Goal: Task Accomplishment & Management: Use online tool/utility

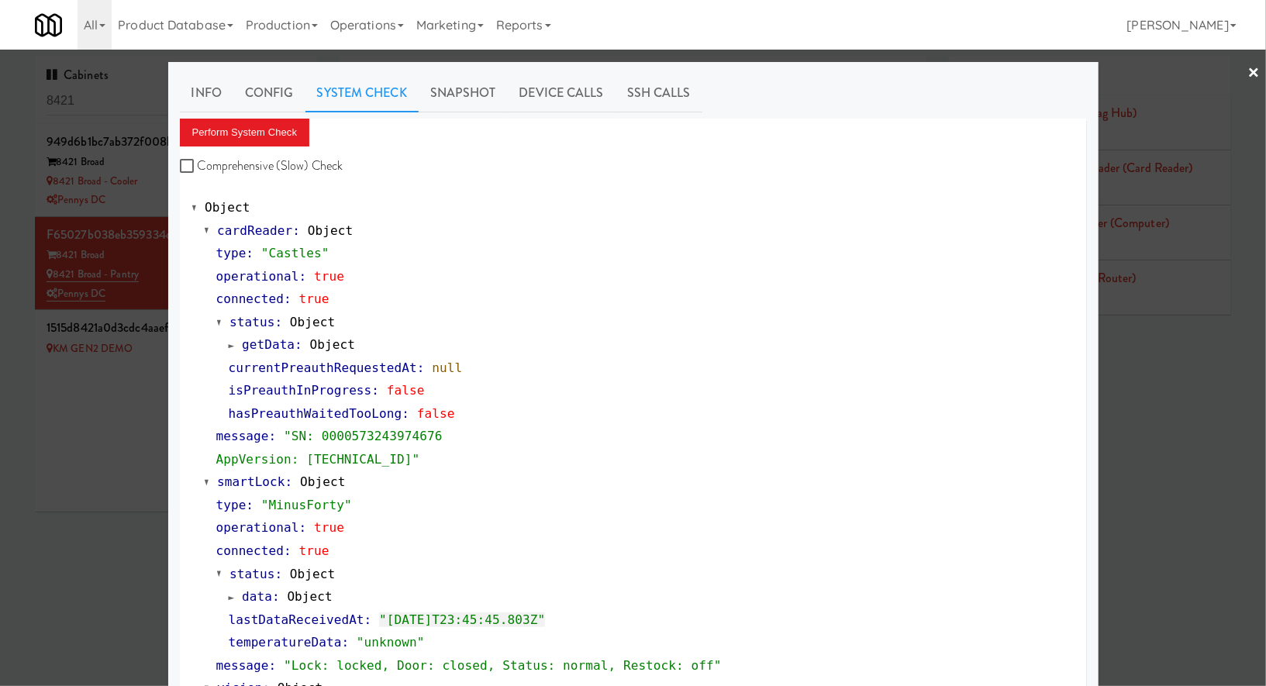
scroll to position [539, 0]
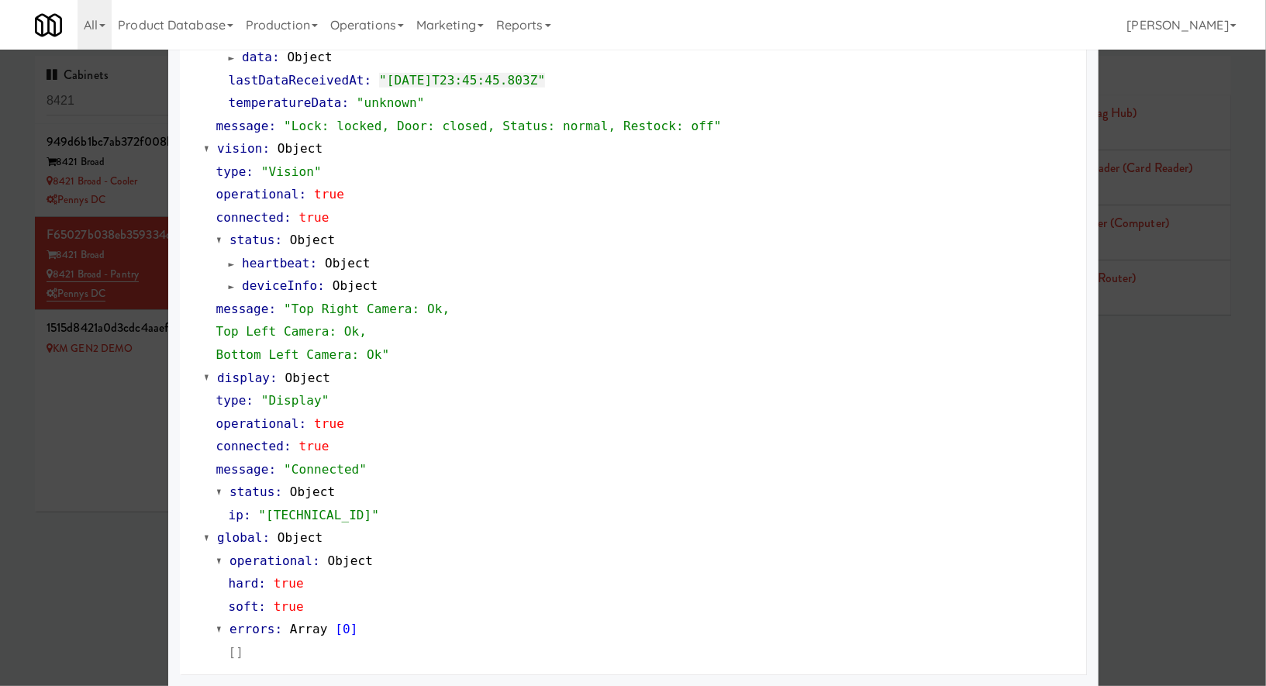
click at [134, 95] on div at bounding box center [633, 343] width 1266 height 686
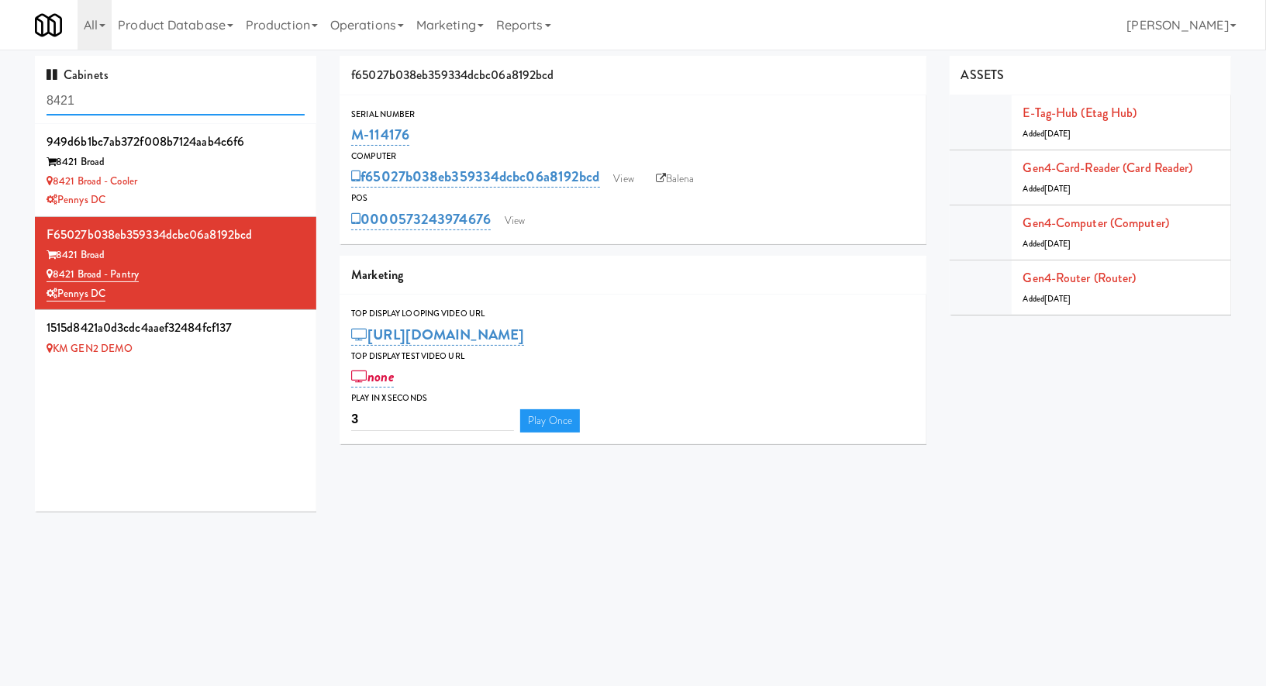
click at [134, 95] on input "8421" at bounding box center [176, 101] width 258 height 29
paste input "OHS - Fridge A"
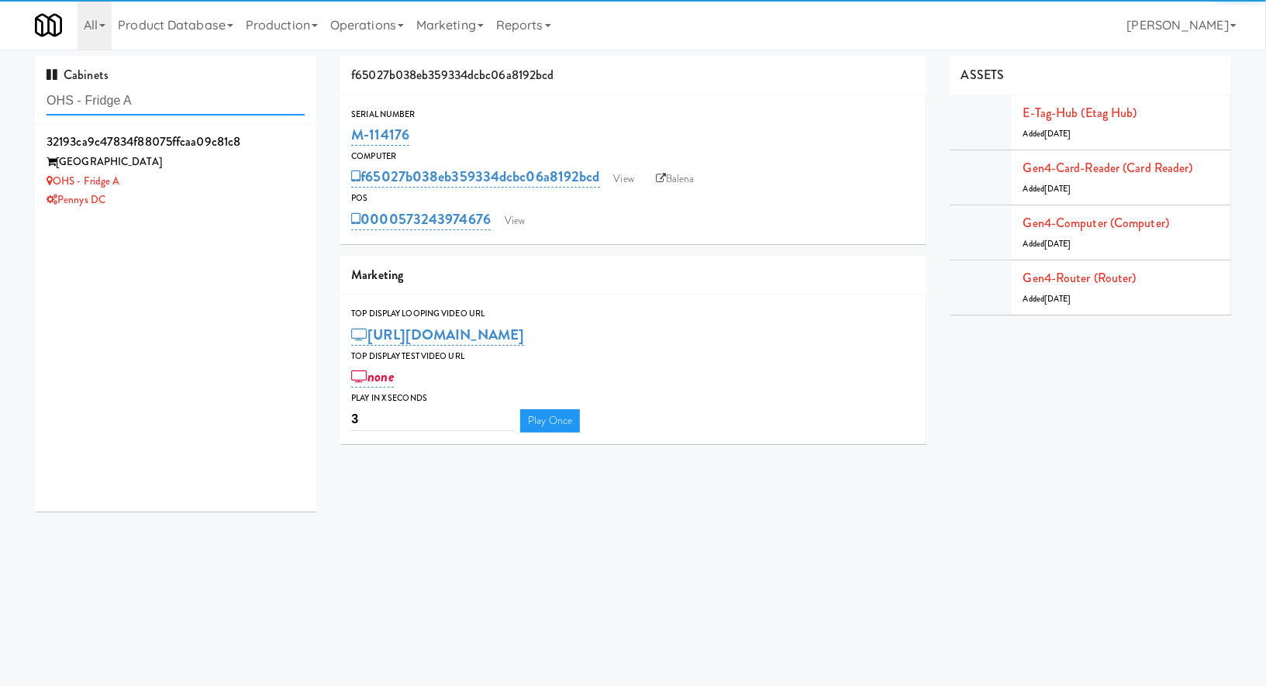
type input "OHS - Fridge A"
click at [267, 209] on div "Pennys DC" at bounding box center [176, 200] width 258 height 19
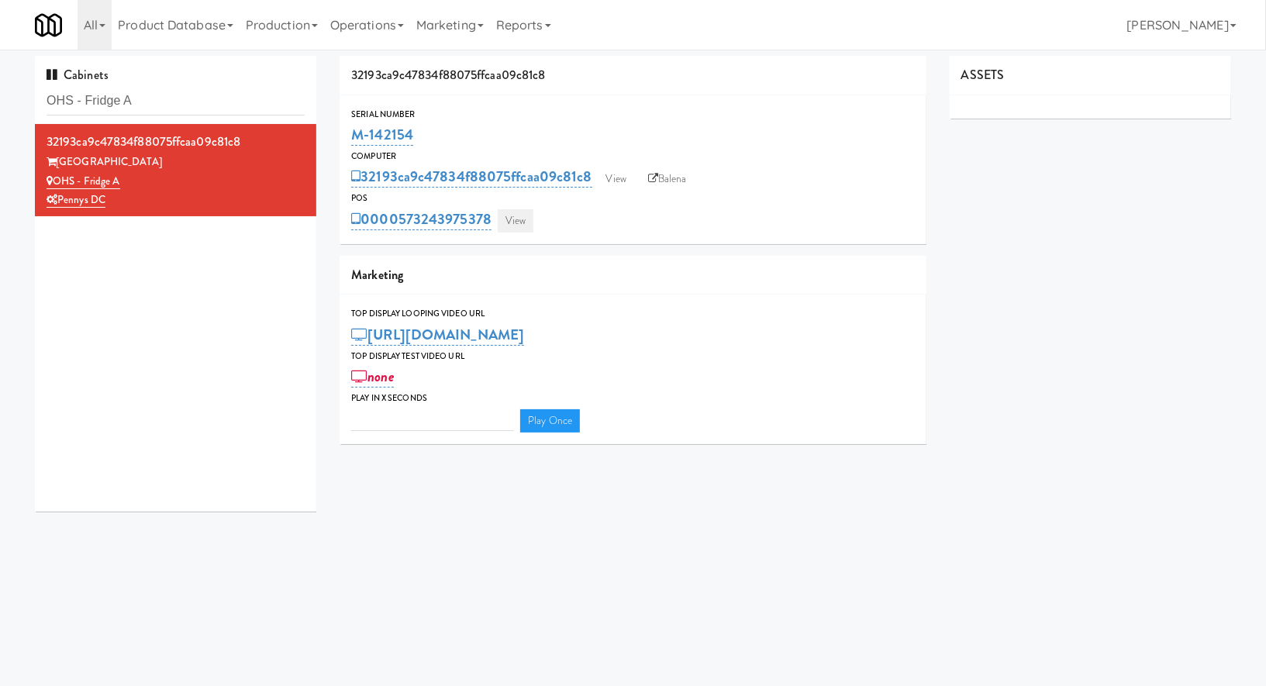
type input "3"
click at [508, 226] on link "View" at bounding box center [516, 220] width 36 height 23
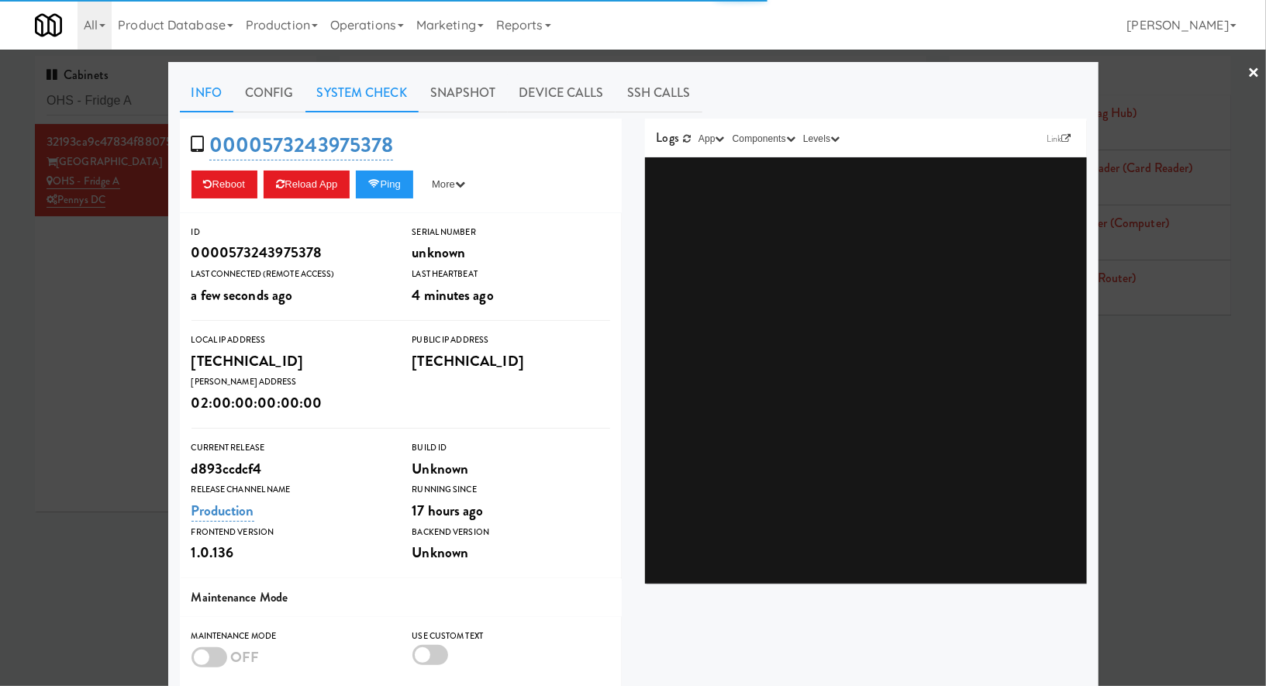
click at [366, 95] on link "System Check" at bounding box center [361, 93] width 113 height 39
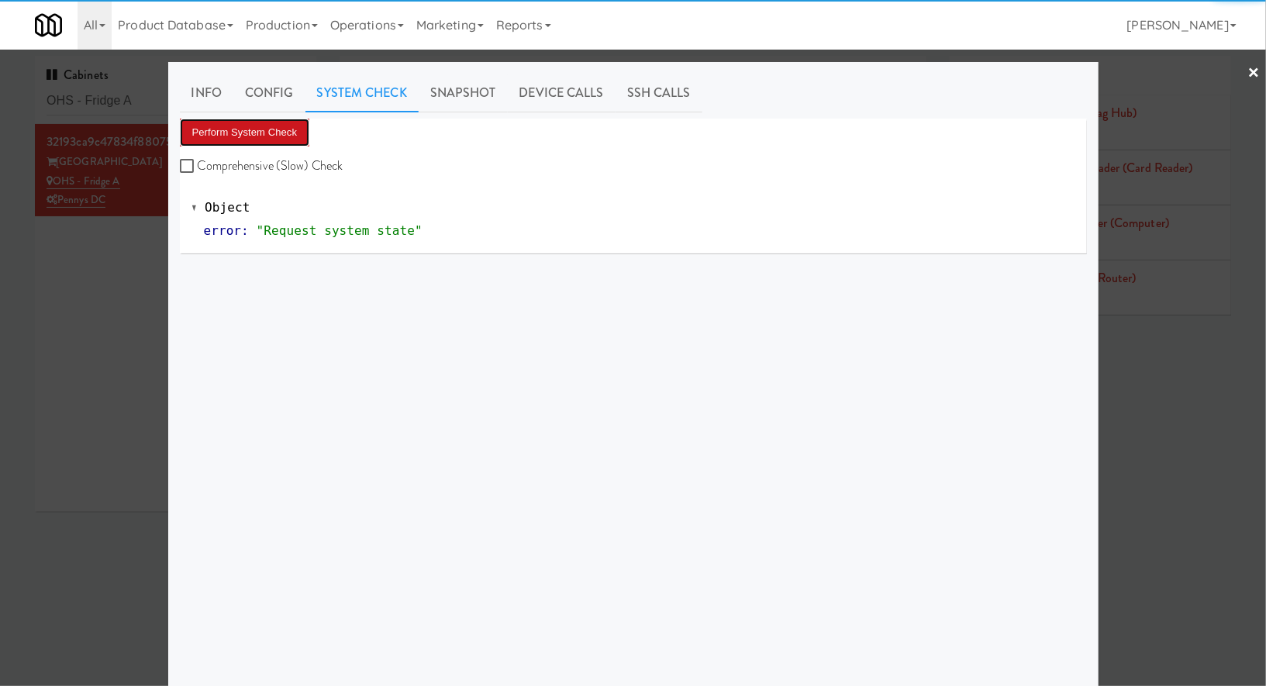
click at [288, 130] on button "Perform System Check" at bounding box center [245, 133] width 130 height 28
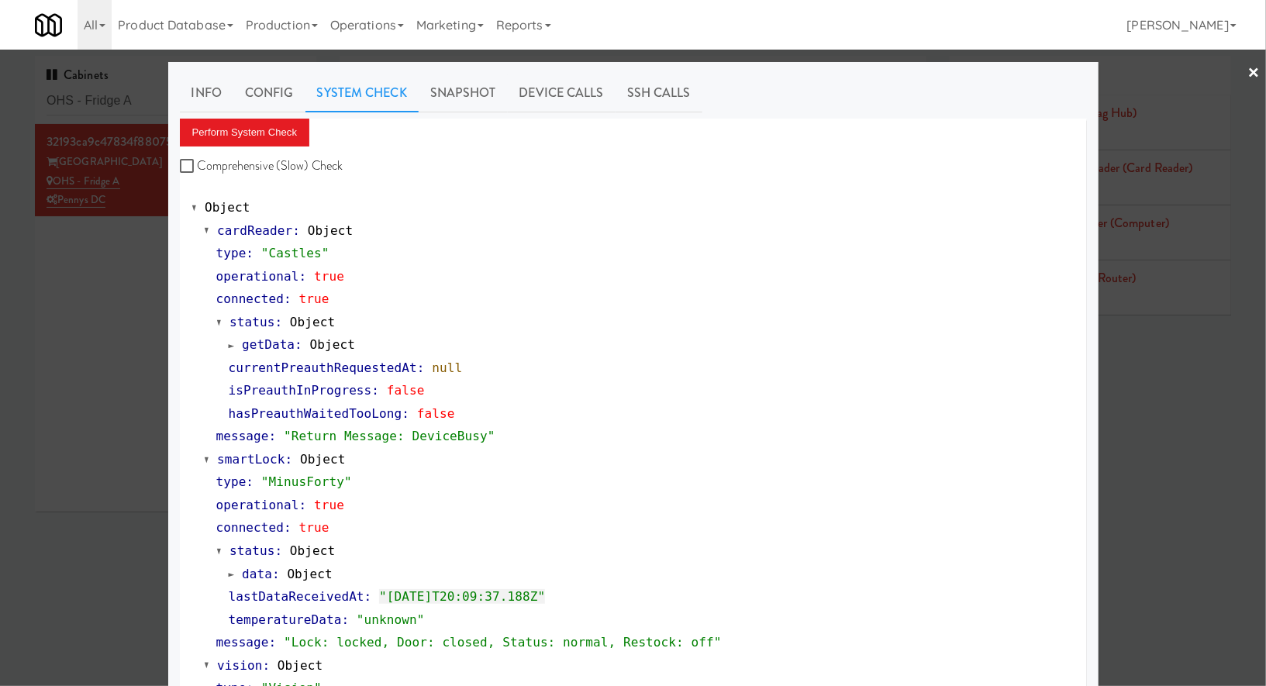
click at [140, 107] on div at bounding box center [633, 343] width 1266 height 686
click at [140, 107] on input "OHS - Fridge A" at bounding box center [176, 101] width 258 height 29
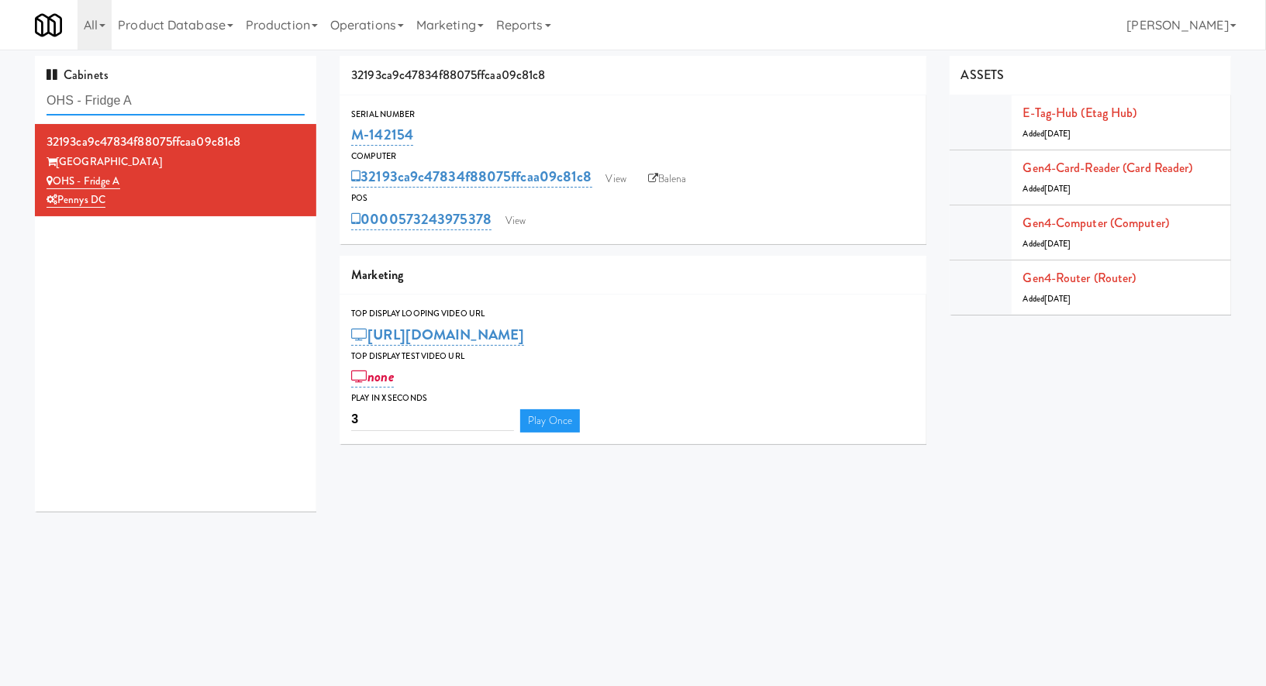
click at [140, 107] on input "OHS - Fridge A" at bounding box center [176, 101] width 258 height 29
paste input "W&W - Combo"
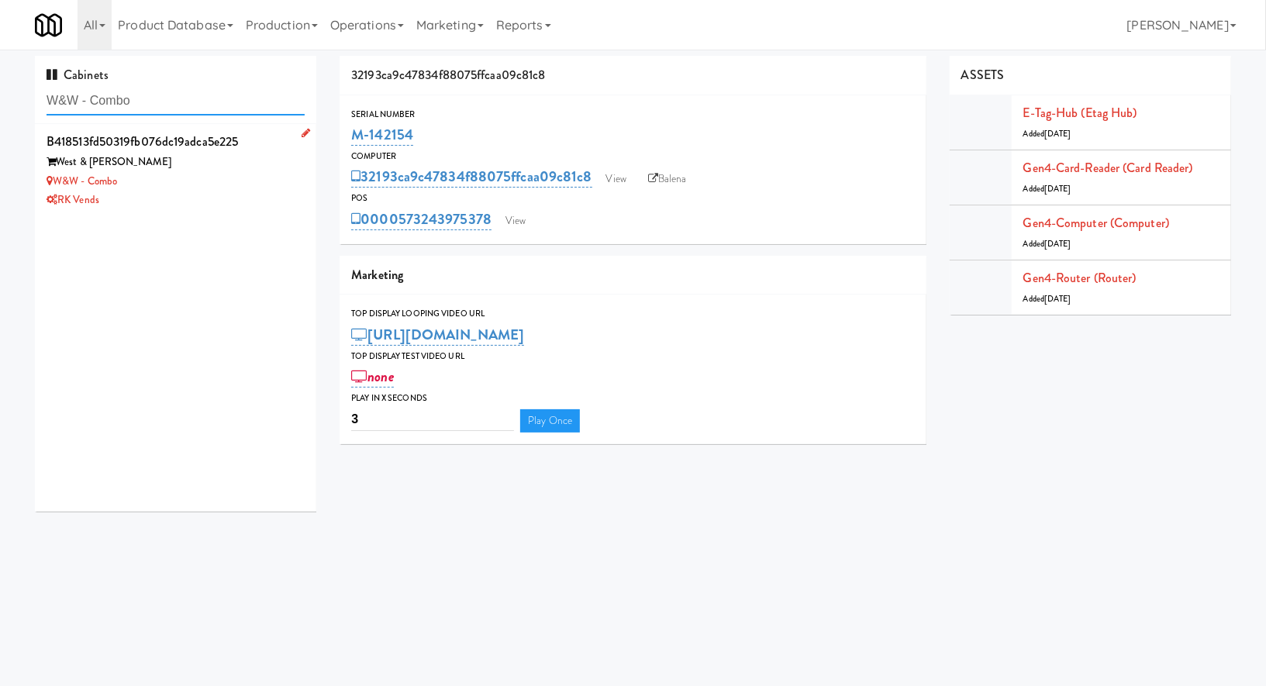
type input "W&W - Combo"
click at [168, 177] on div "W&W - Combo" at bounding box center [176, 181] width 258 height 19
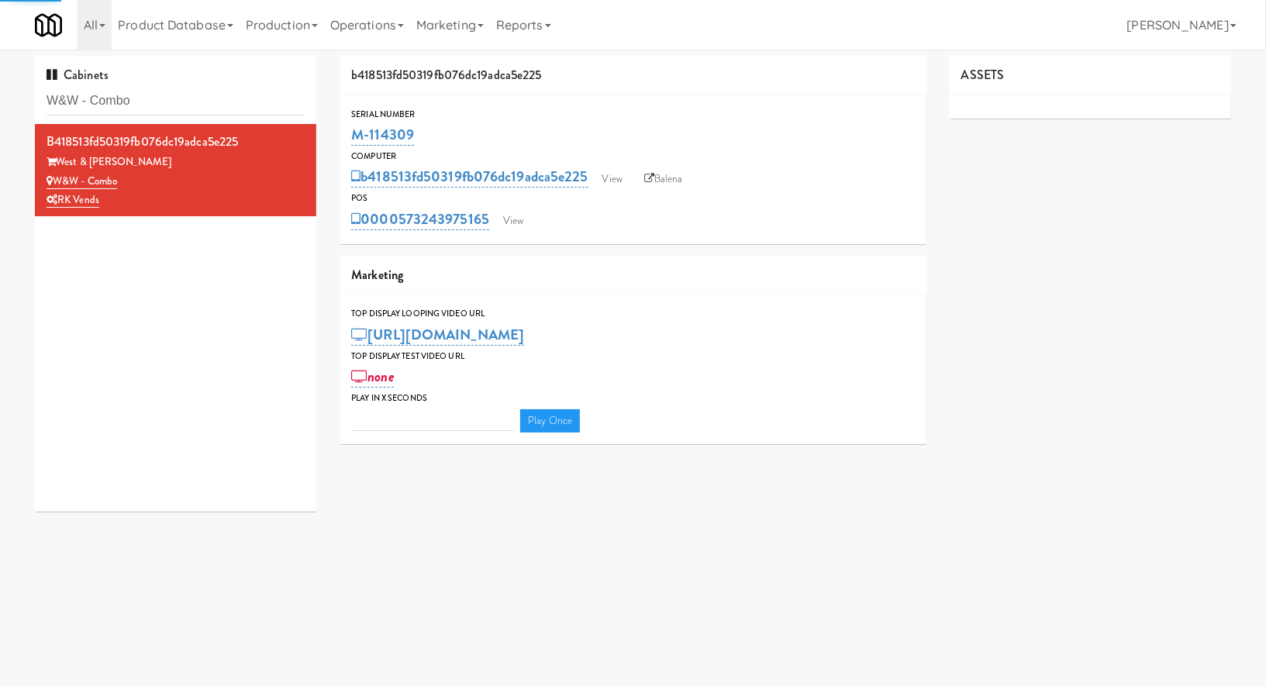
type input "3"
click at [508, 218] on link "View" at bounding box center [513, 220] width 36 height 23
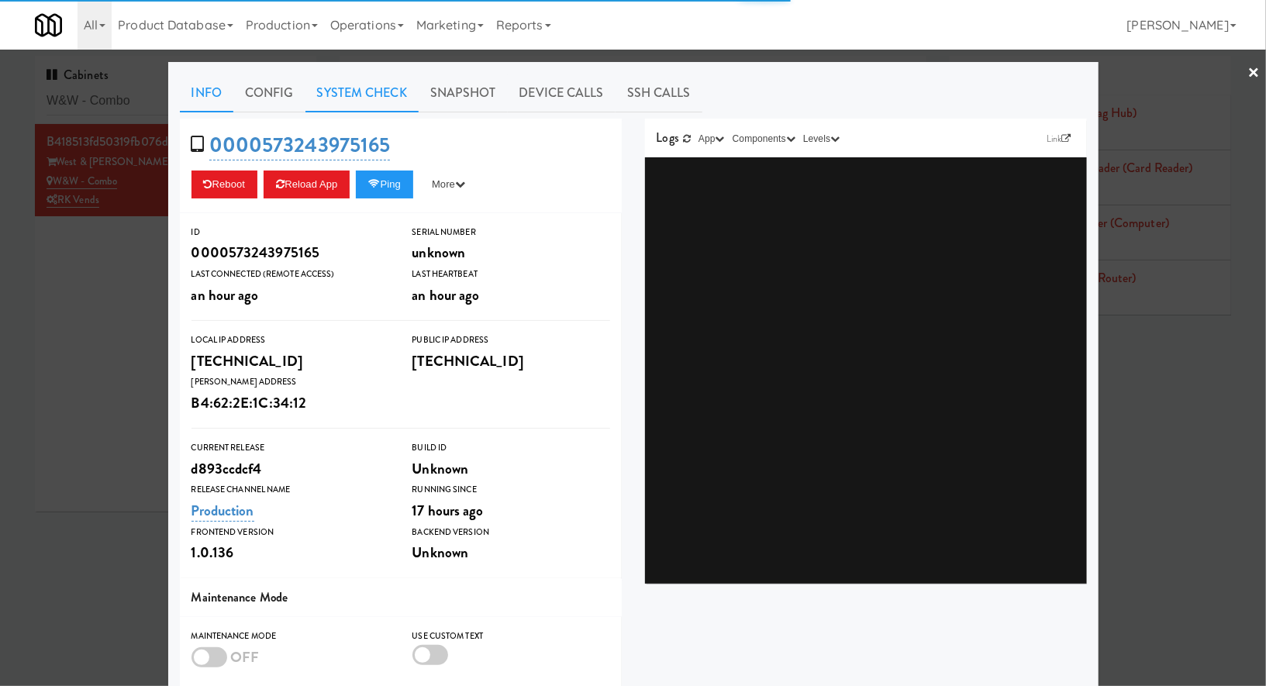
click at [405, 95] on link "System Check" at bounding box center [361, 93] width 113 height 39
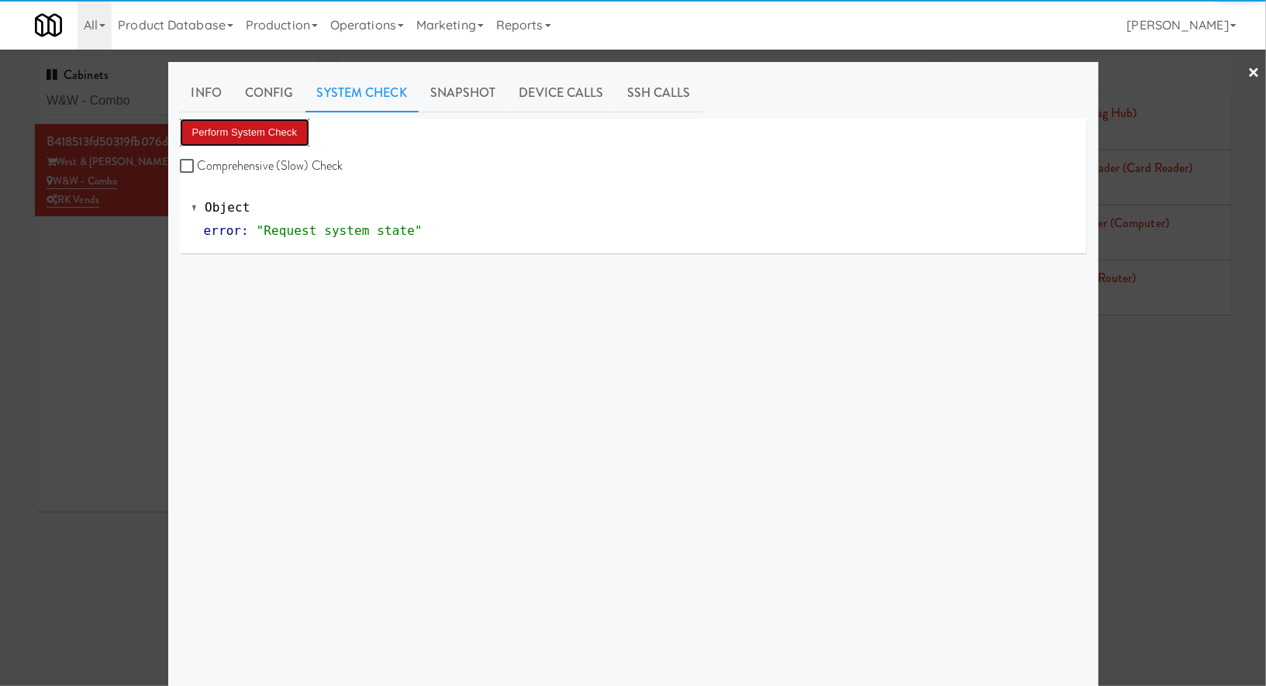
click at [307, 136] on button "Perform System Check" at bounding box center [245, 133] width 130 height 28
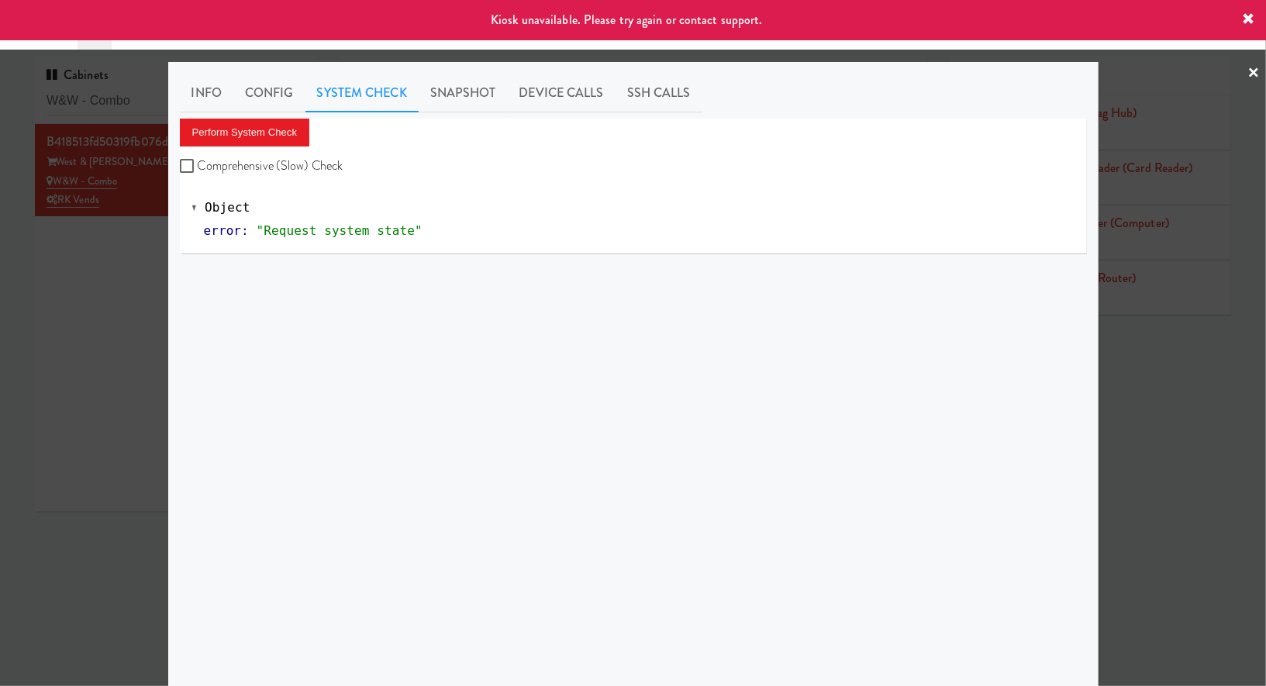
click at [115, 259] on div at bounding box center [633, 343] width 1266 height 686
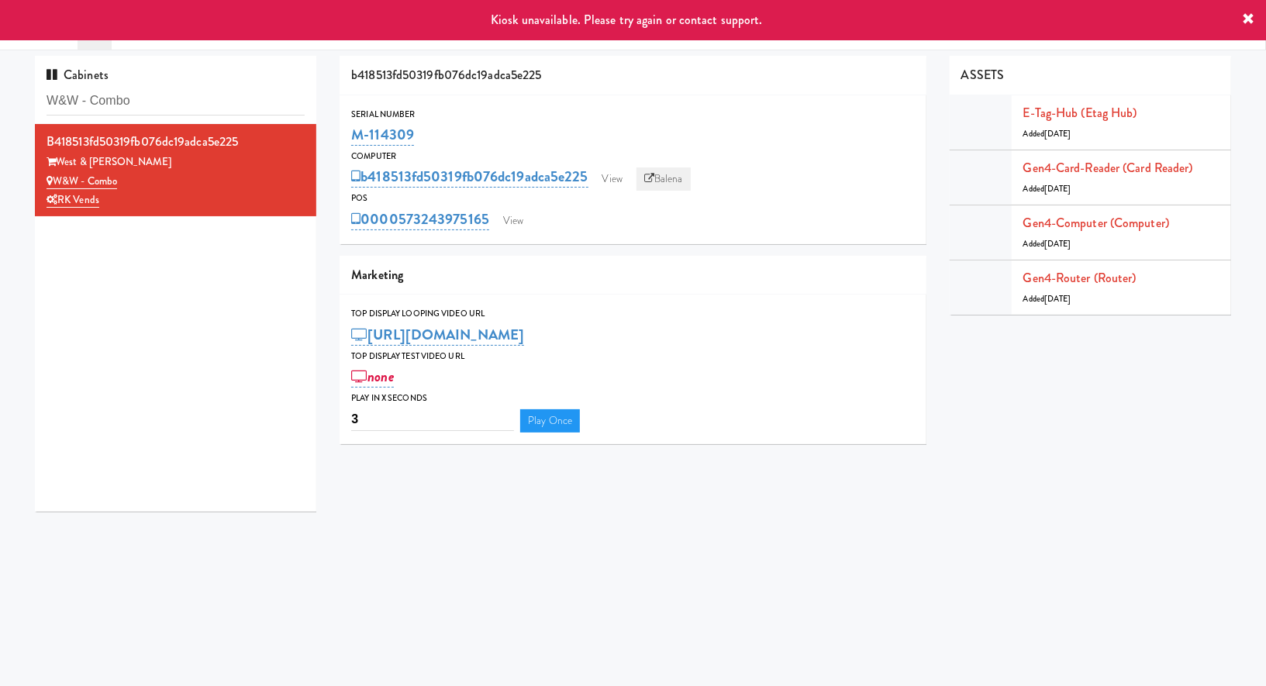
click at [661, 172] on link "Balena" at bounding box center [663, 178] width 54 height 23
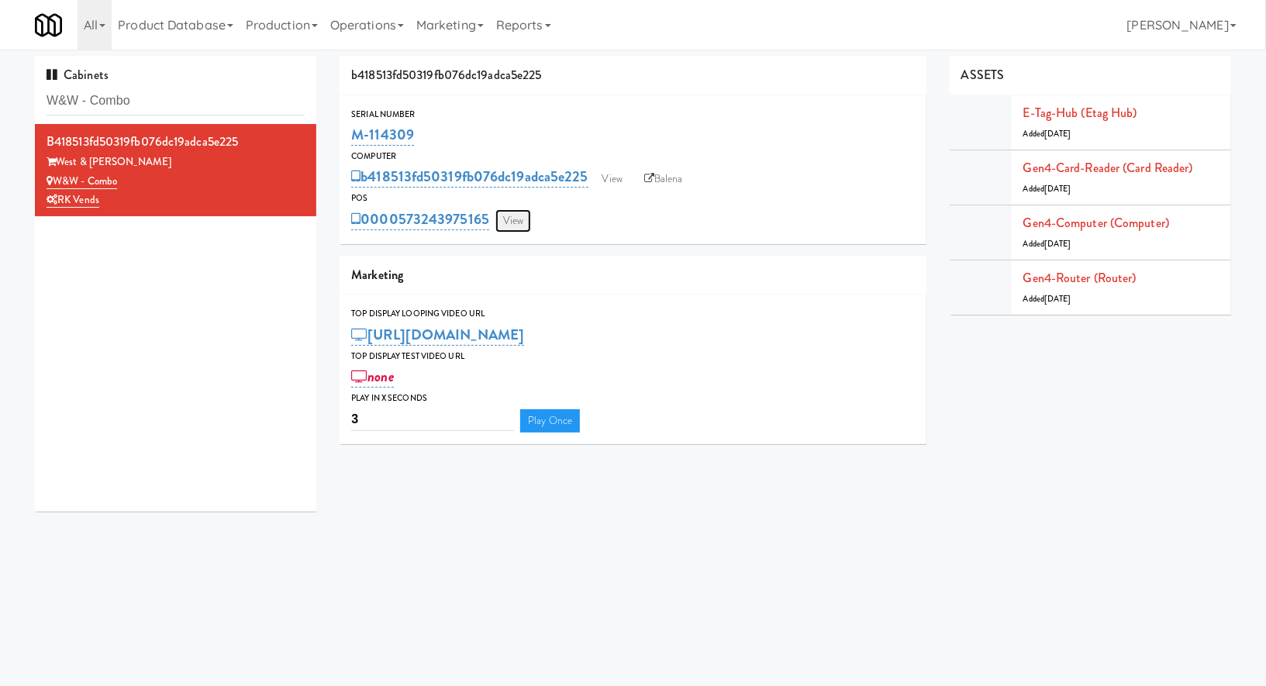
click at [519, 218] on link "View" at bounding box center [513, 220] width 36 height 23
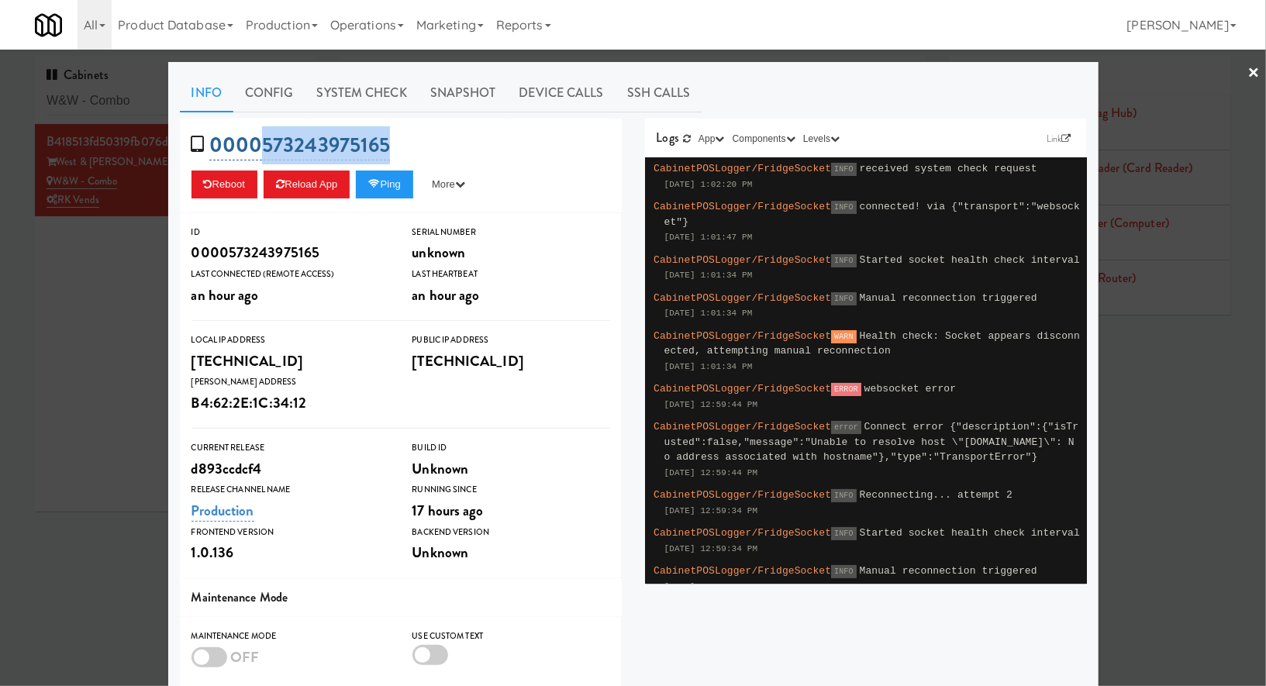
drag, startPoint x: 440, startPoint y: 144, endPoint x: 261, endPoint y: 145, distance: 179.0
click at [261, 145] on div "0000573243975165 Reboot Reload App Ping More Ping Server Restart Server Force R…" at bounding box center [401, 166] width 442 height 95
copy link "573243975165"
click at [121, 298] on div at bounding box center [633, 343] width 1266 height 686
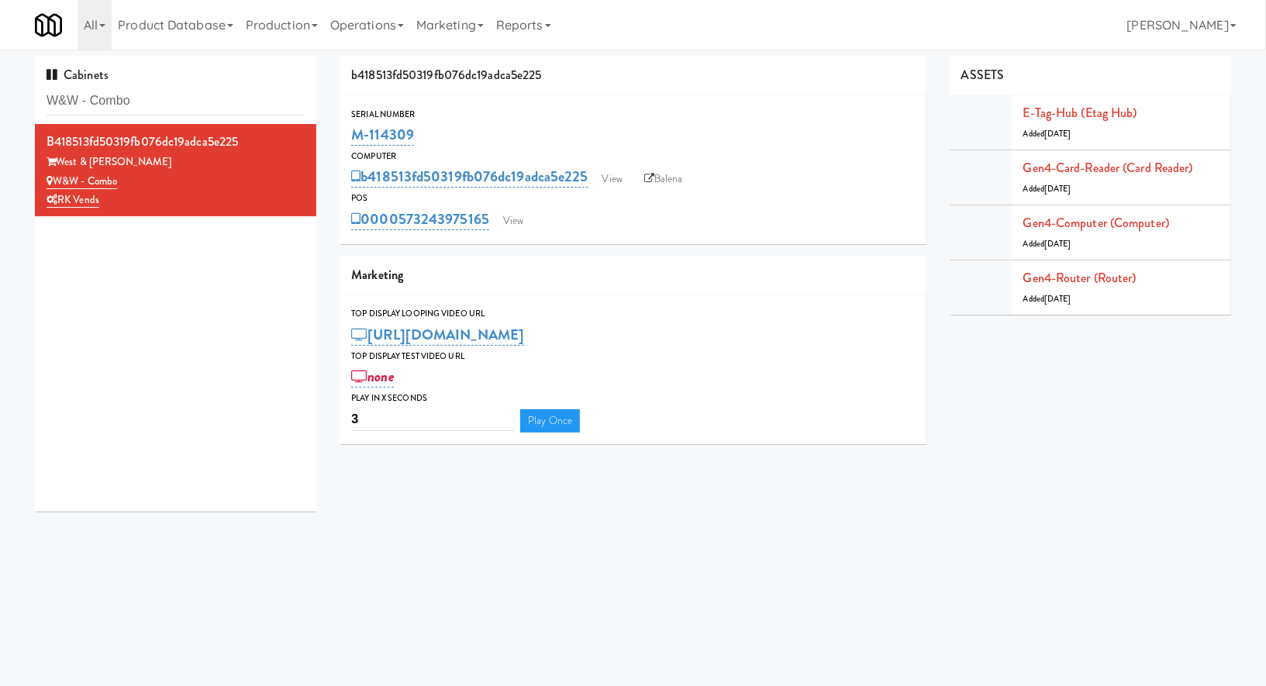
drag, startPoint x: 439, startPoint y: 133, endPoint x: 350, endPoint y: 130, distance: 90.0
click at [350, 130] on div "Serial Number M-114309" at bounding box center [632, 128] width 587 height 42
copy link "M-114309"
click at [508, 215] on link "View" at bounding box center [513, 220] width 36 height 23
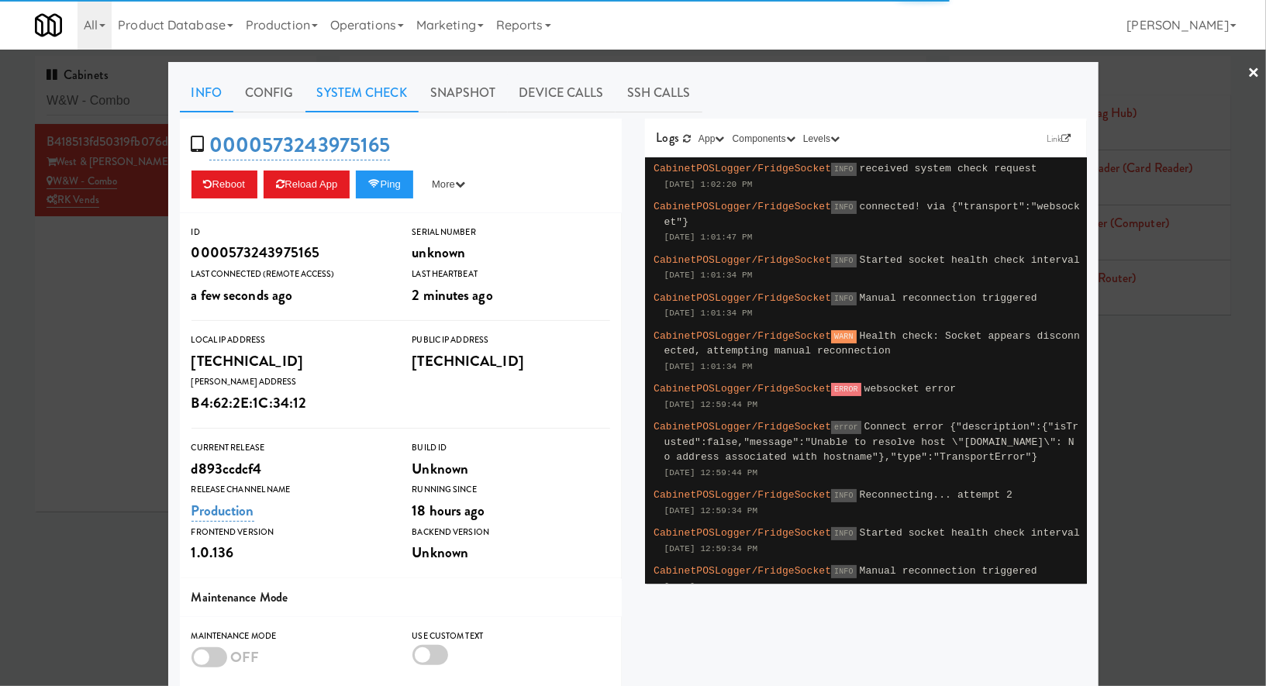
click at [334, 99] on link "System Check" at bounding box center [361, 93] width 113 height 39
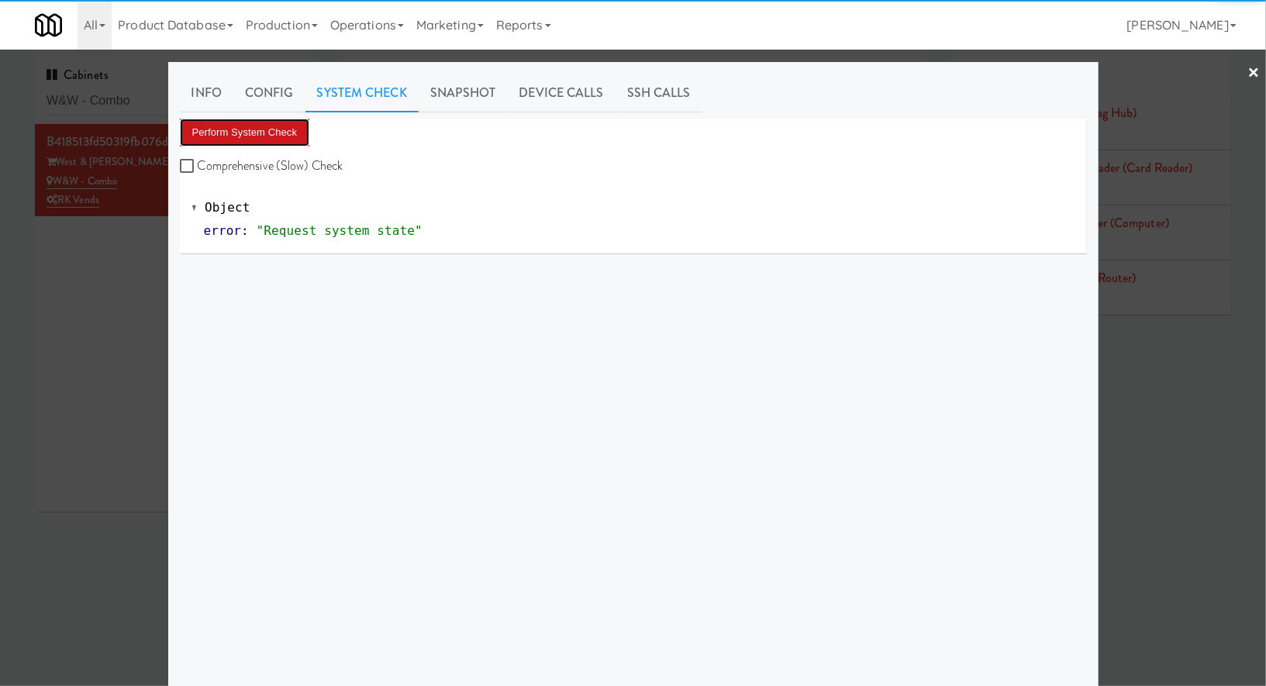
click at [270, 134] on button "Perform System Check" at bounding box center [245, 133] width 130 height 28
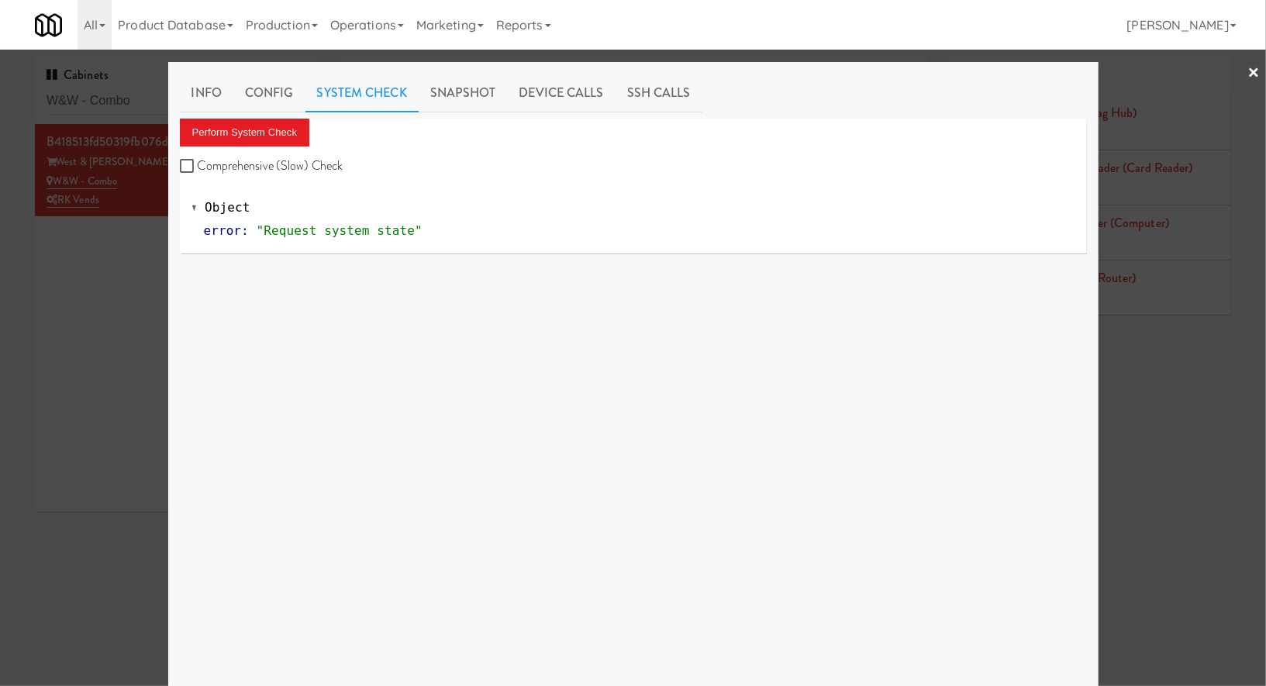
click at [154, 281] on div at bounding box center [633, 343] width 1266 height 686
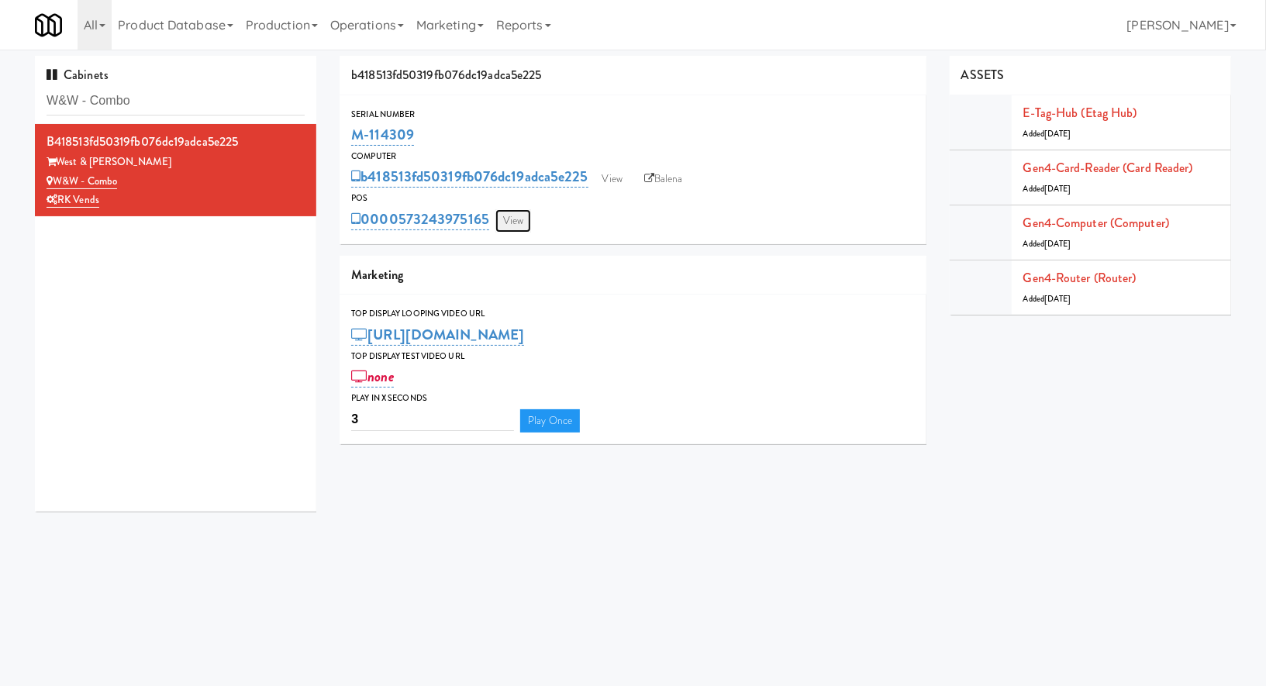
click at [513, 216] on link "View" at bounding box center [513, 220] width 36 height 23
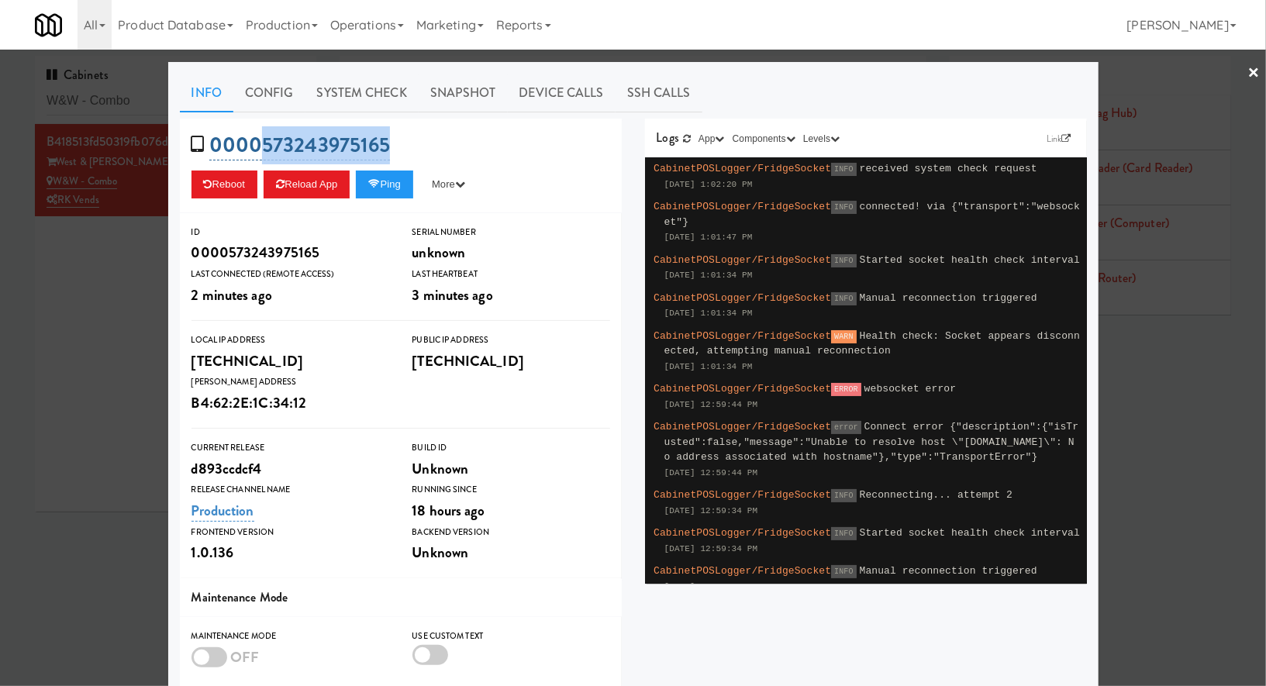
drag, startPoint x: 447, startPoint y: 140, endPoint x: 264, endPoint y: 140, distance: 183.7
click at [264, 140] on div "0000573243975165 Reboot Reload App Ping More Ping Server Restart Server Force R…" at bounding box center [401, 166] width 442 height 95
copy link "573243975165"
click at [381, 84] on link "System Check" at bounding box center [361, 93] width 113 height 39
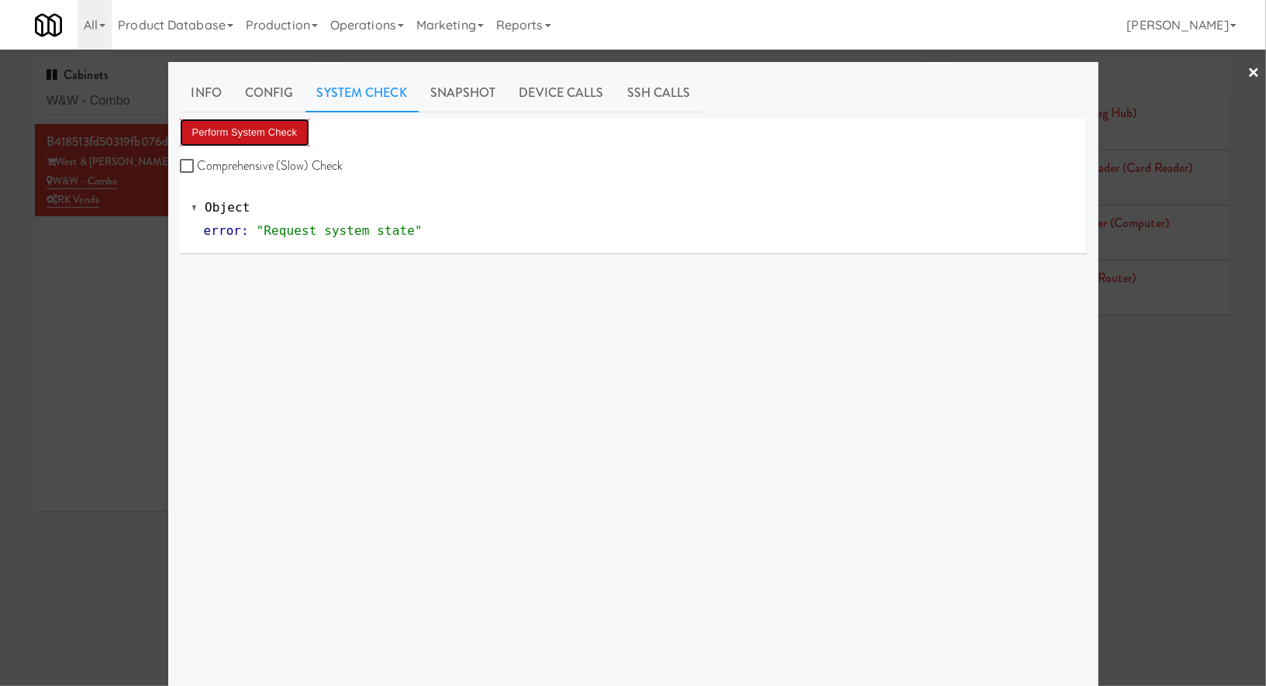
click at [282, 129] on button "Perform System Check" at bounding box center [245, 133] width 130 height 28
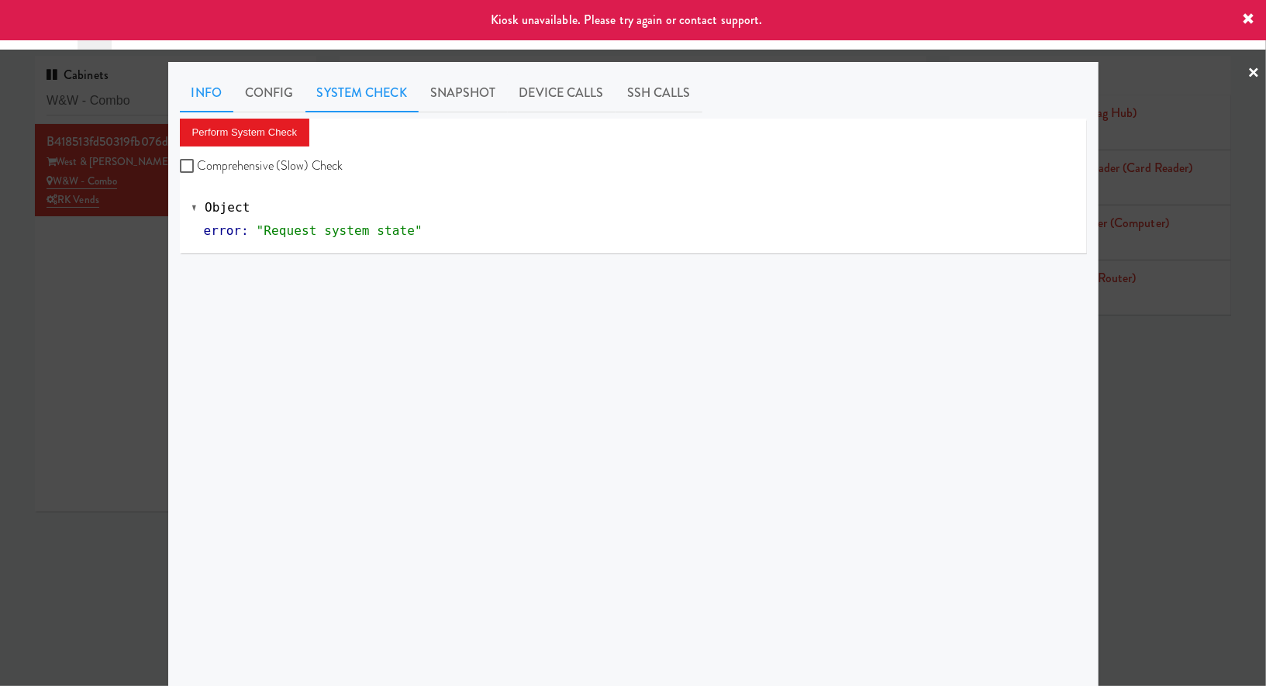
click at [199, 106] on link "Info" at bounding box center [206, 93] width 53 height 39
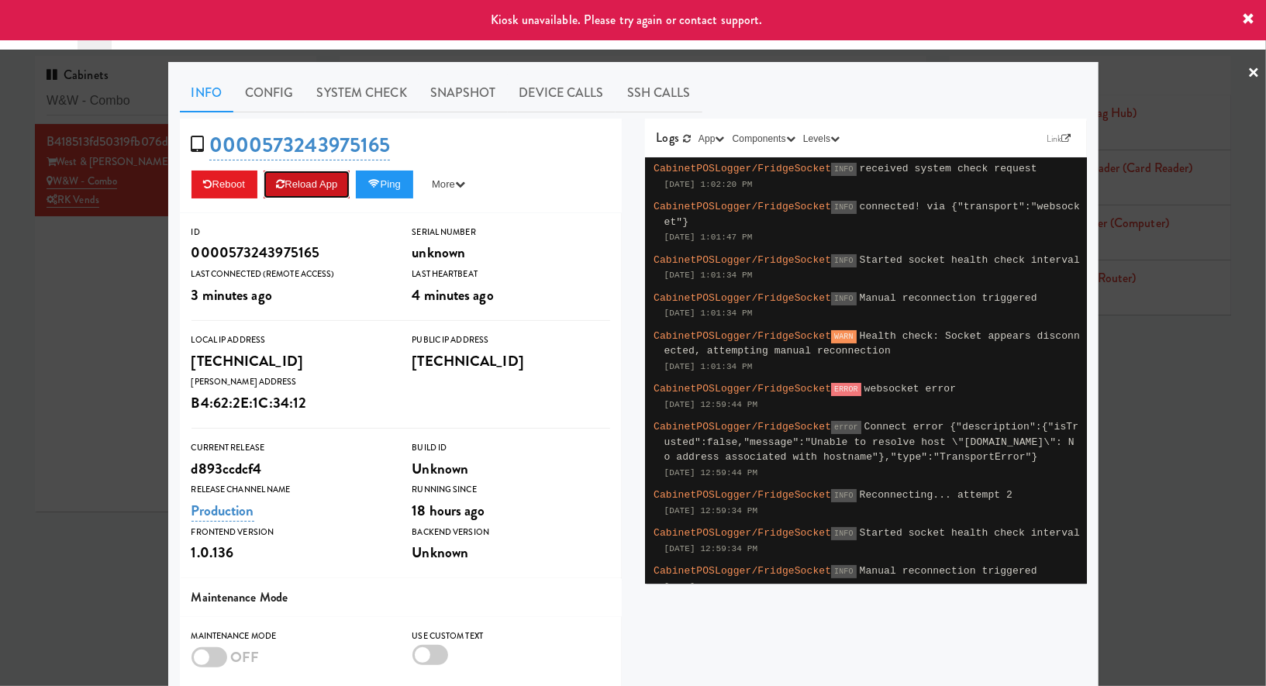
click at [330, 188] on button "Reload App" at bounding box center [307, 185] width 86 height 28
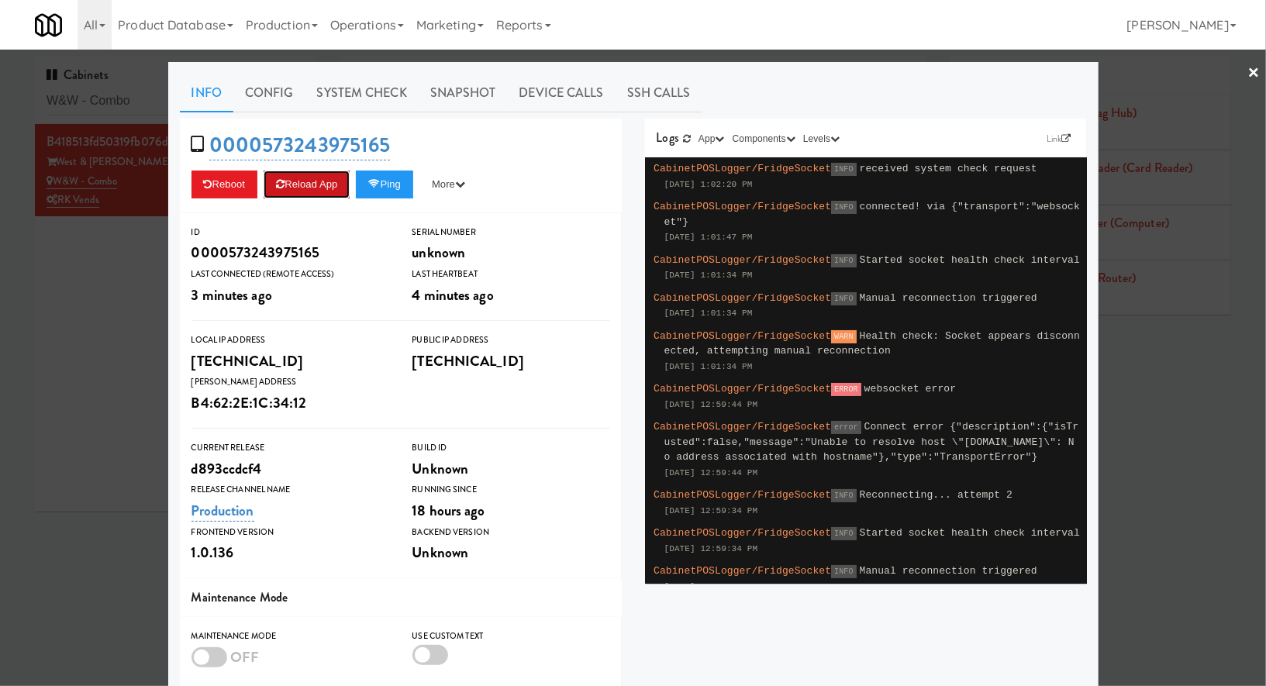
click at [330, 188] on button "Reload App" at bounding box center [307, 185] width 86 height 28
click at [135, 102] on div at bounding box center [633, 343] width 1266 height 686
click at [135, 102] on input "W&W - Combo" at bounding box center [176, 101] width 258 height 29
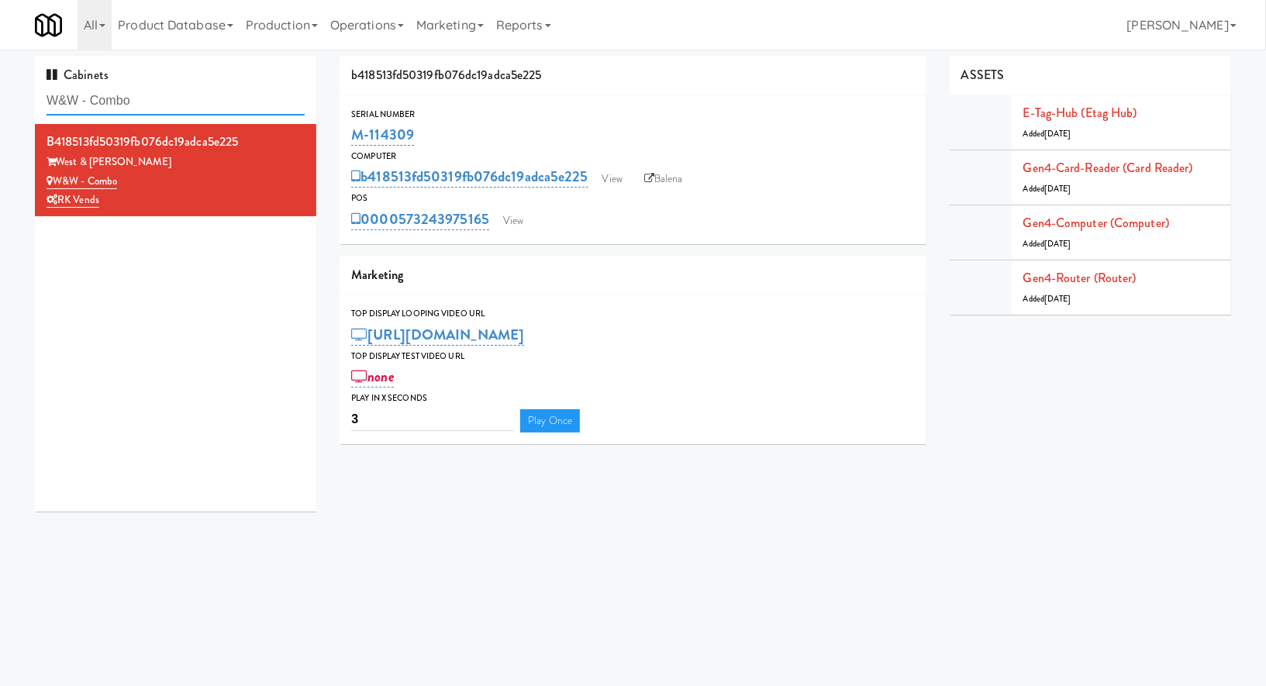
click at [135, 102] on input "W&W - Combo" at bounding box center [176, 101] width 258 height 29
click at [515, 212] on link "View" at bounding box center [513, 220] width 36 height 23
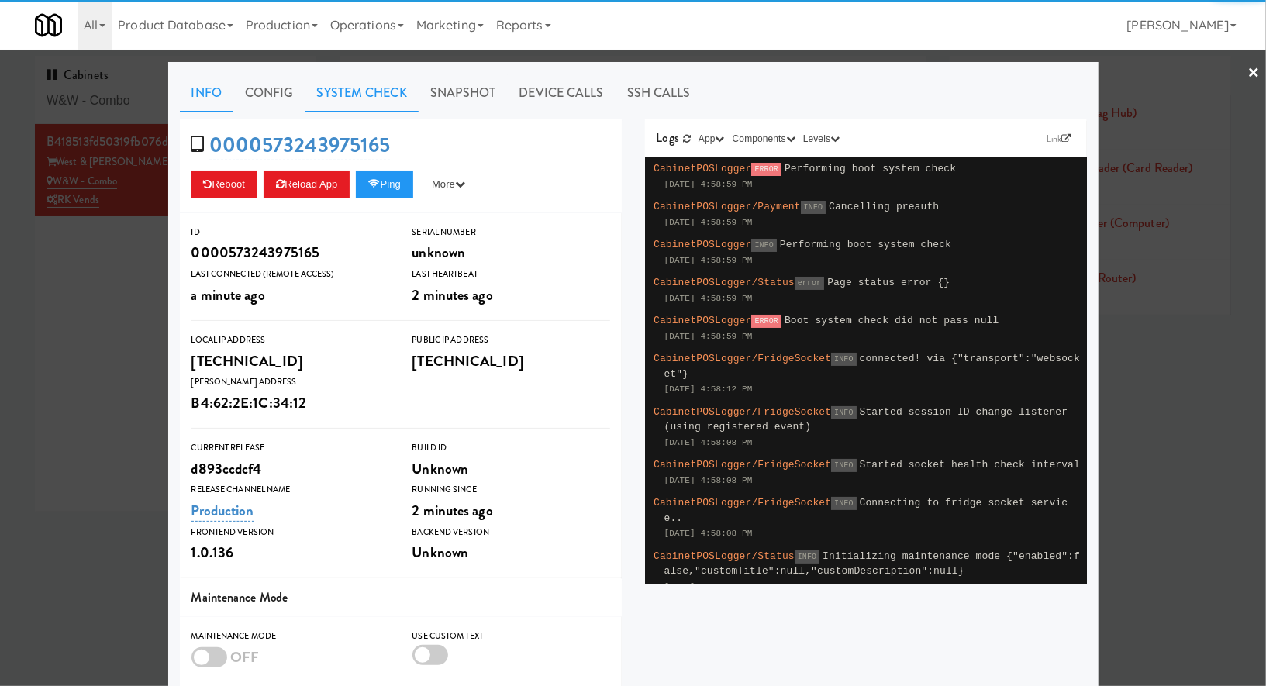
click at [350, 102] on link "System Check" at bounding box center [361, 93] width 113 height 39
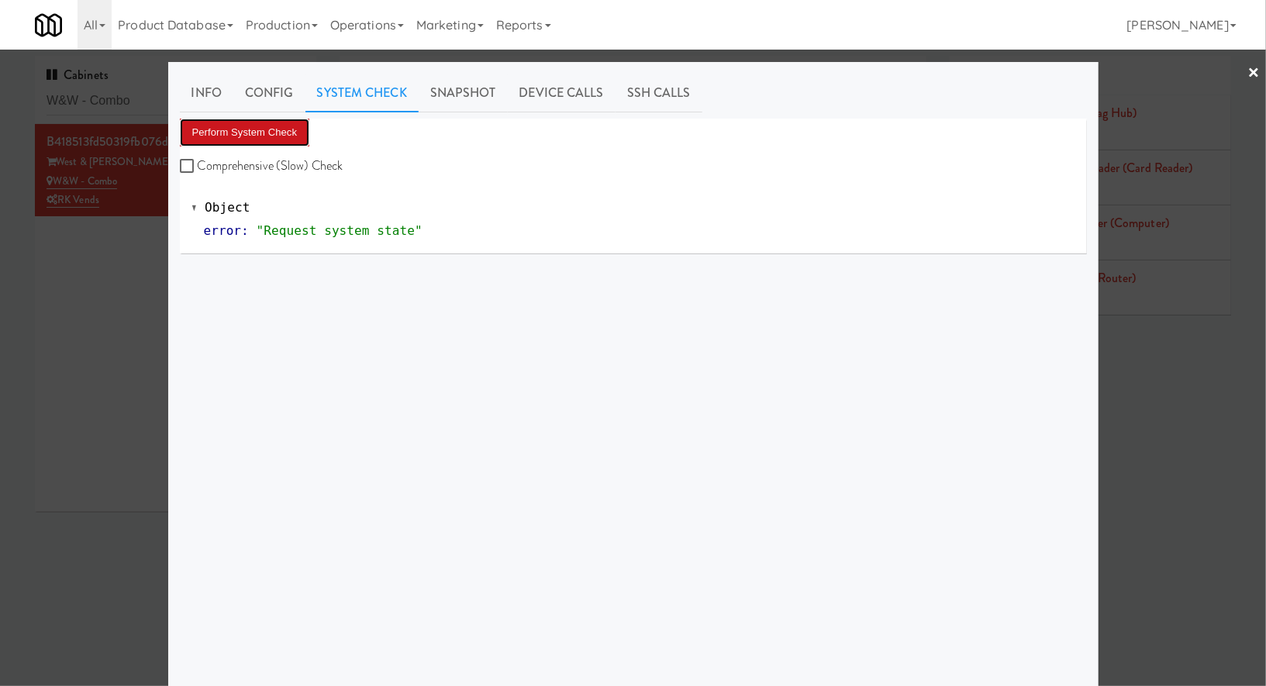
click at [287, 140] on button "Perform System Check" at bounding box center [245, 133] width 130 height 28
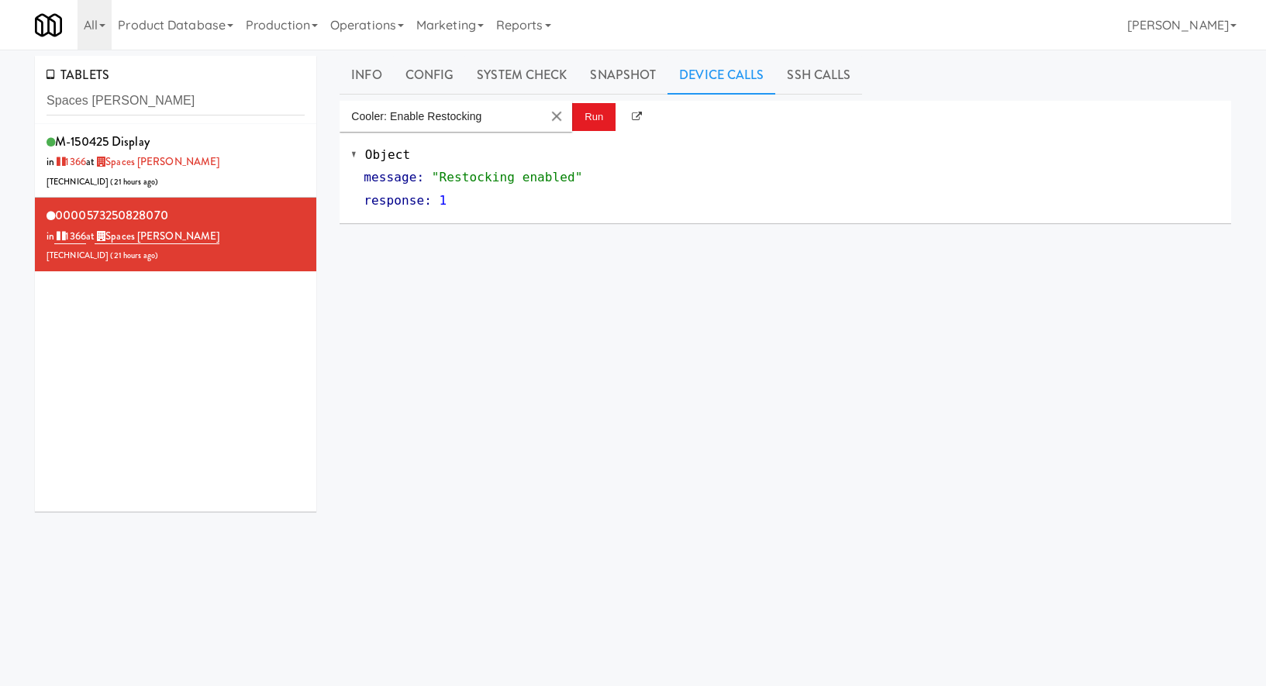
click at [131, 105] on input "Spaces Kettner" at bounding box center [176, 101] width 258 height 29
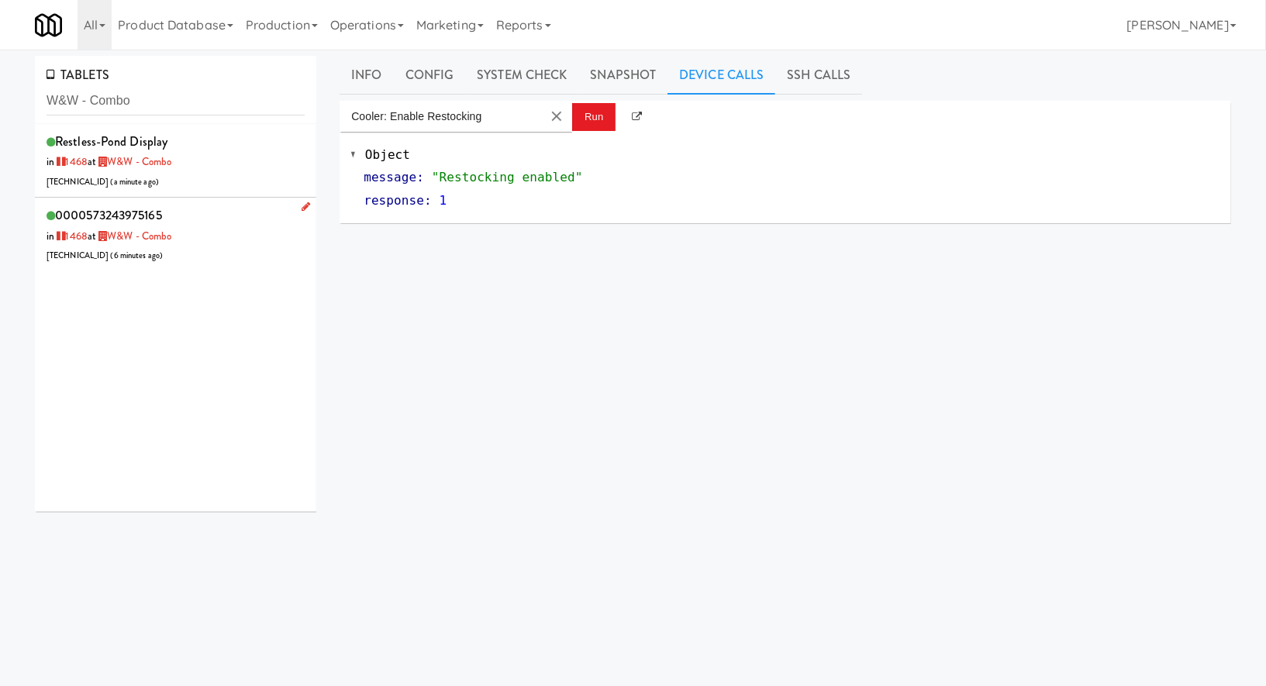
type input "W&W - Combo"
click at [227, 219] on div "0000573243975165 in 1468 at W&W - Combo 206.0.69.33 ( 6 minutes ago )" at bounding box center [176, 234] width 258 height 61
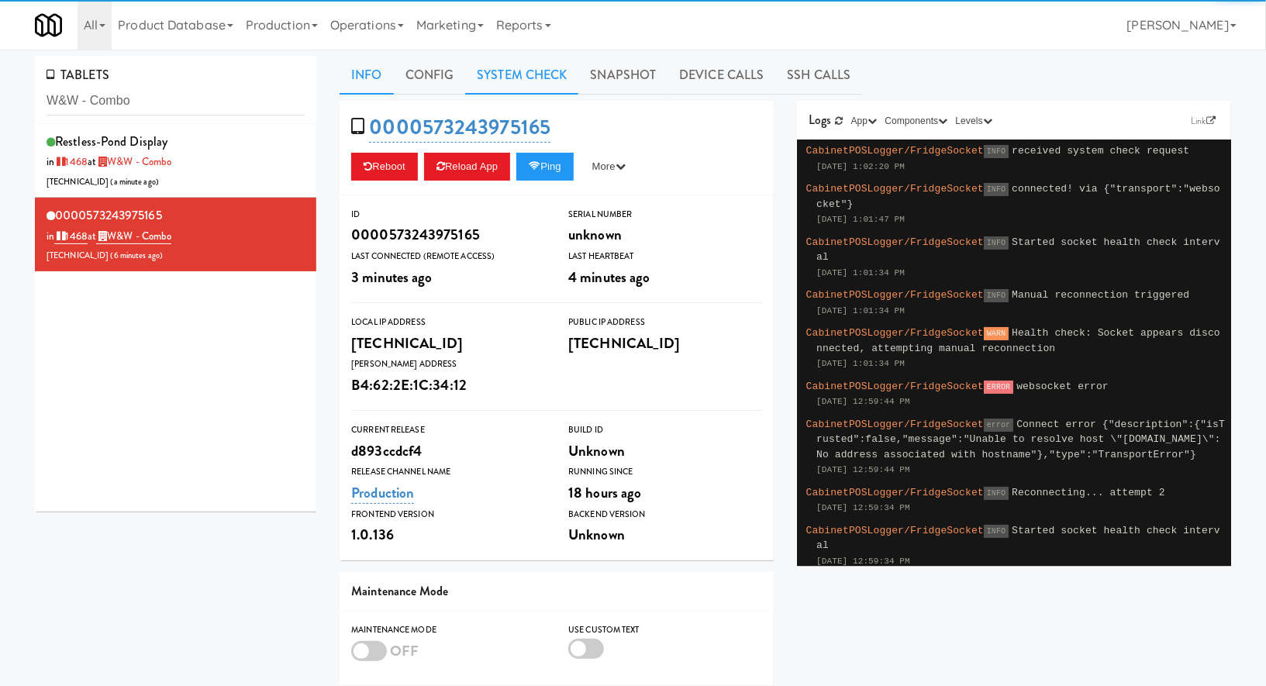
click at [494, 91] on link "System Check" at bounding box center [521, 75] width 113 height 39
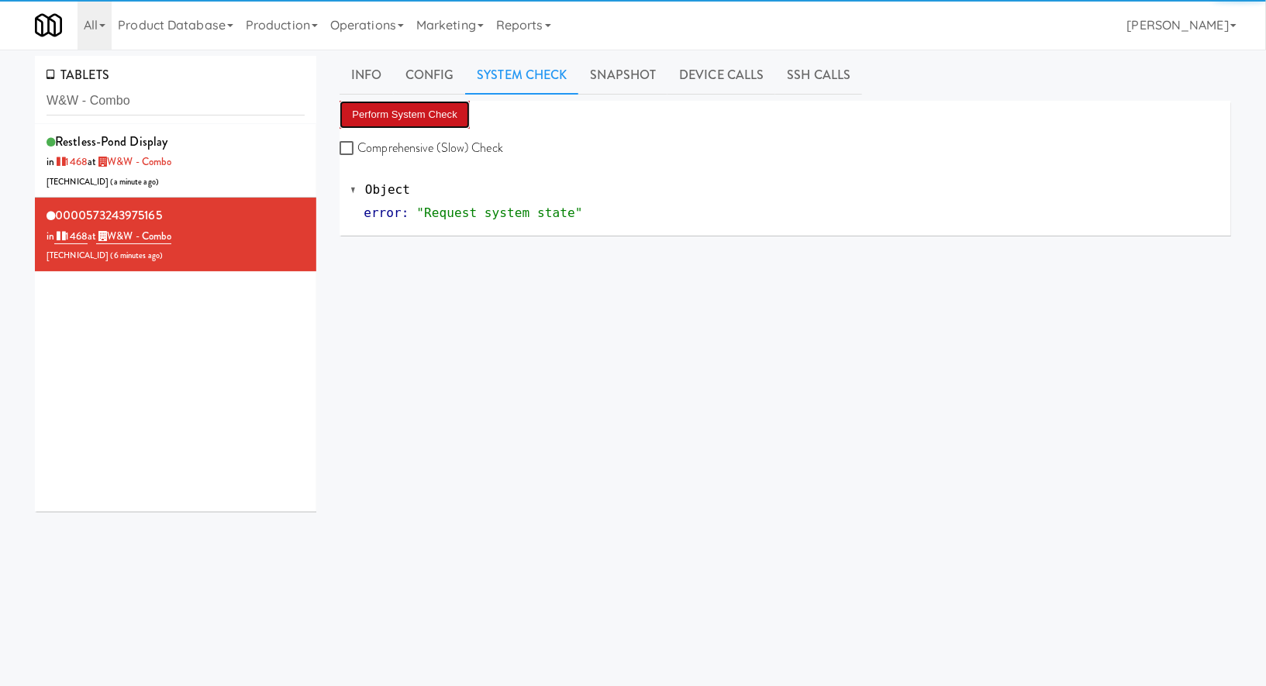
click at [454, 118] on button "Perform System Check" at bounding box center [404, 115] width 130 height 28
